Goal: Information Seeking & Learning: Learn about a topic

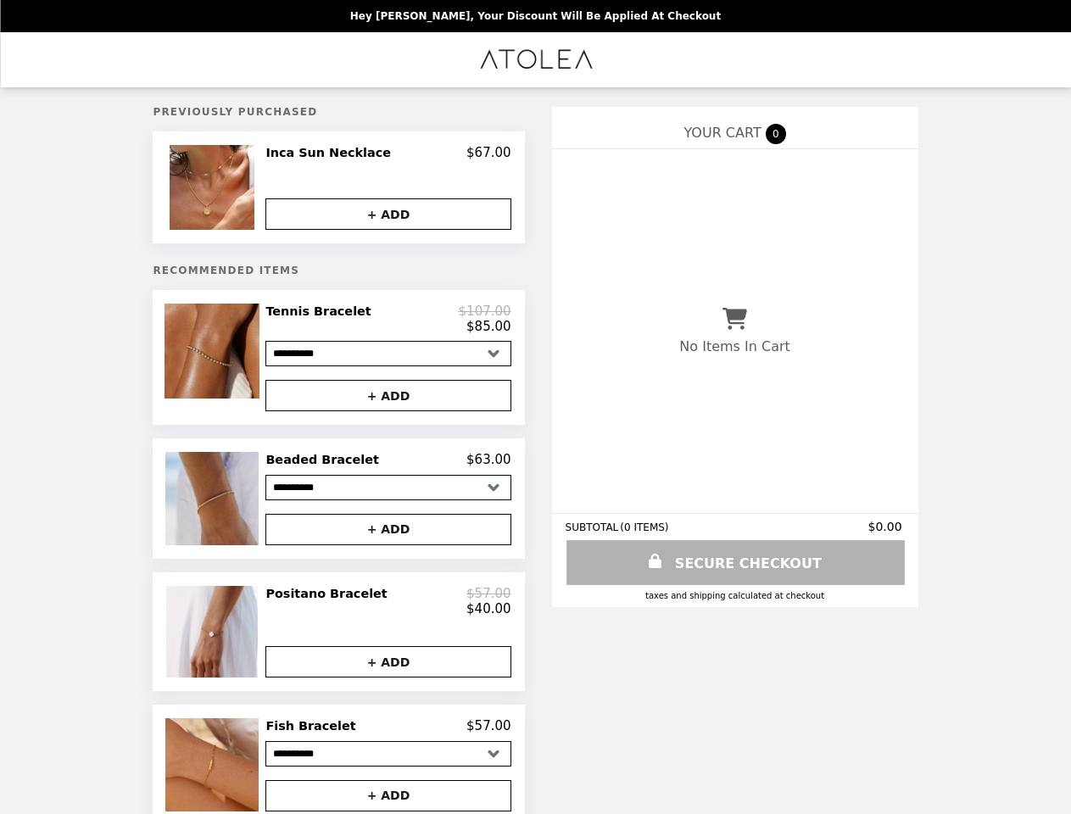
click at [236, 189] on img at bounding box center [214, 187] width 89 height 85
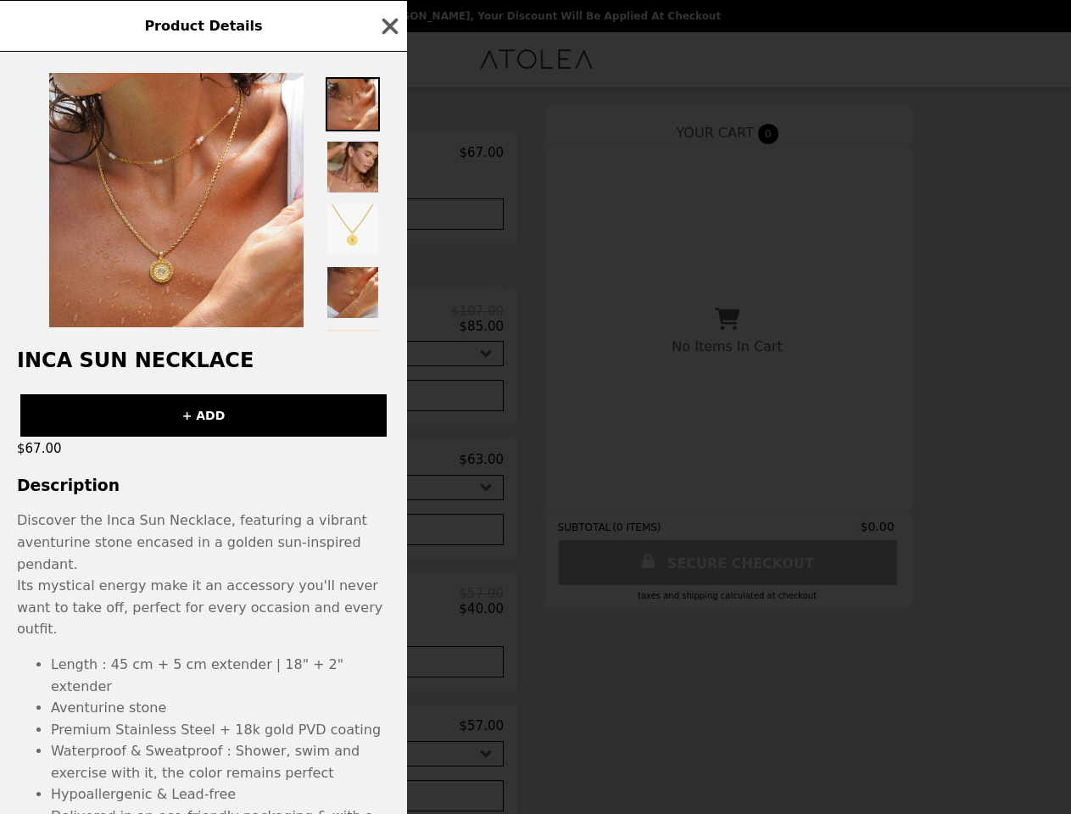
click at [388, 155] on div "Product Details Inca Sun Necklace + ADD $67.00 Description Discover the Inca Su…" at bounding box center [535, 407] width 1071 height 814
click at [388, 215] on div at bounding box center [203, 192] width 407 height 280
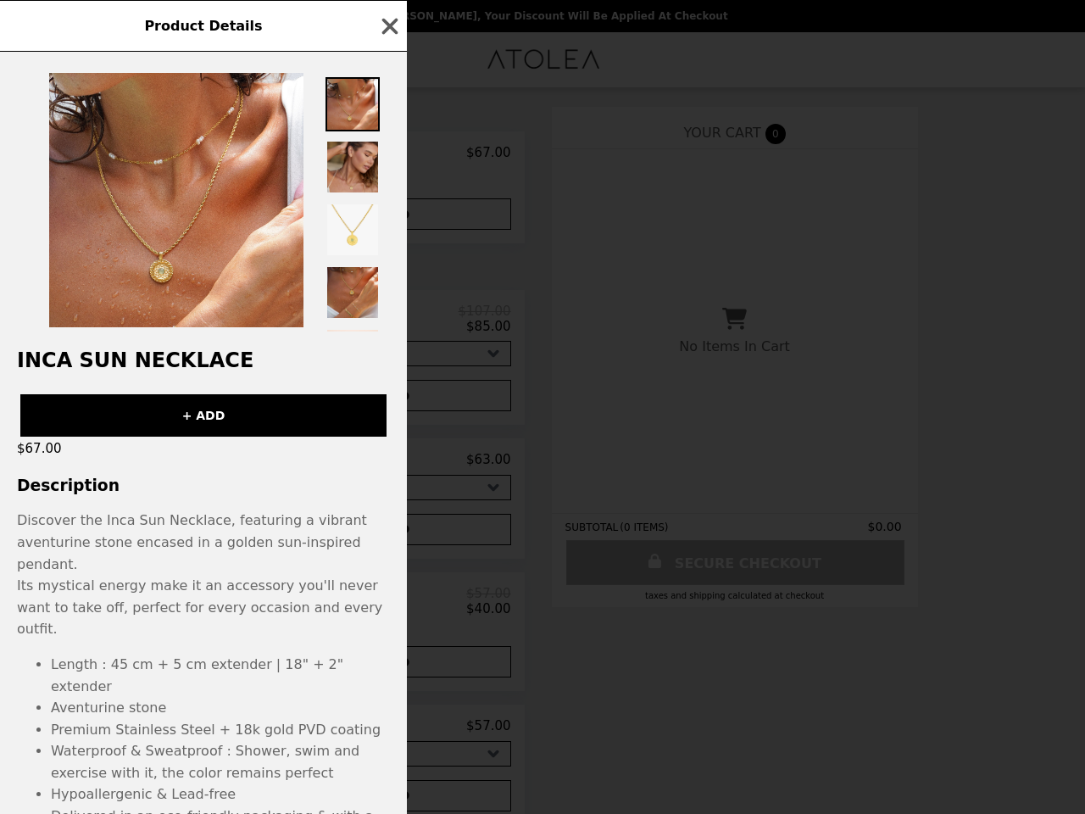
click at [236, 362] on h2 "Inca Sun Necklace" at bounding box center [203, 360] width 407 height 24
click at [388, 324] on div at bounding box center [203, 192] width 407 height 280
click at [388, 402] on div "Product Details Inca Sun Necklace + ADD $67.00 Description Discover the Inca Su…" at bounding box center [542, 407] width 1085 height 814
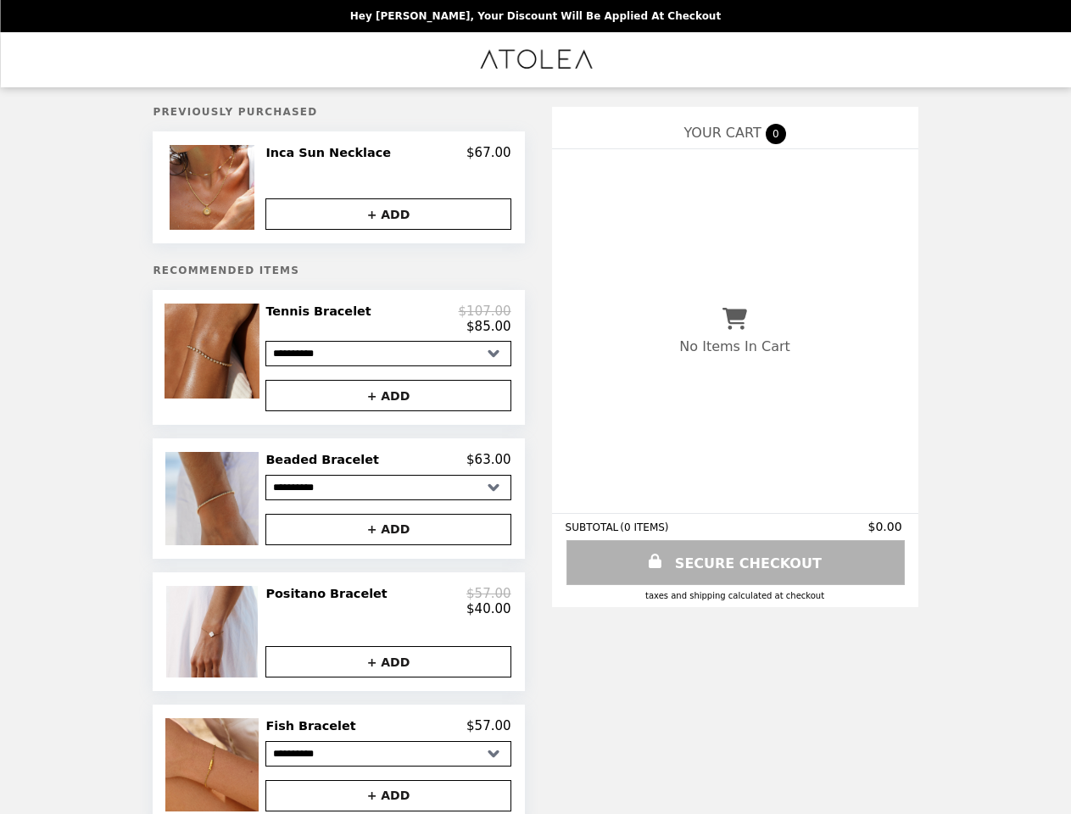
click at [388, 467] on div "Beaded Bracelet $63.00" at bounding box center [387, 459] width 245 height 15
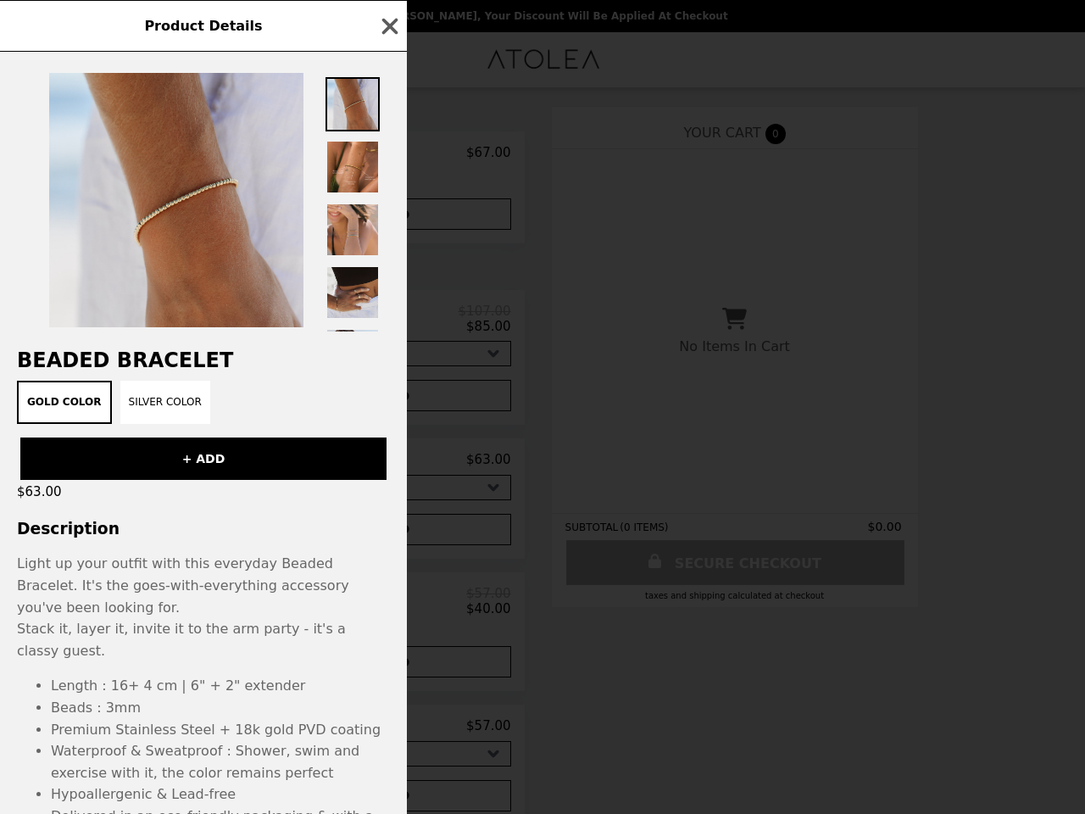
click at [388, 537] on div "Product Details Beaded Bracelet Gold Color Silver Color + ADD $63.00 Descriptio…" at bounding box center [542, 407] width 1085 height 814
click at [236, 675] on li "Length : 16+ 4 cm | 6" + 2" extender" at bounding box center [220, 686] width 339 height 22
